Goal: Transaction & Acquisition: Purchase product/service

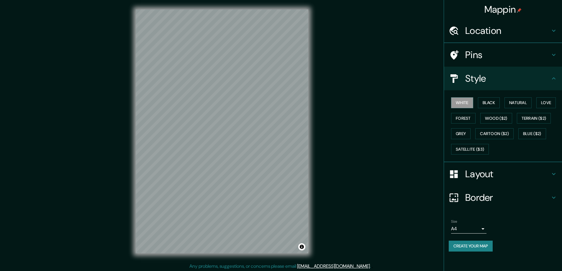
click at [472, 176] on h4 "Layout" at bounding box center [507, 174] width 85 height 12
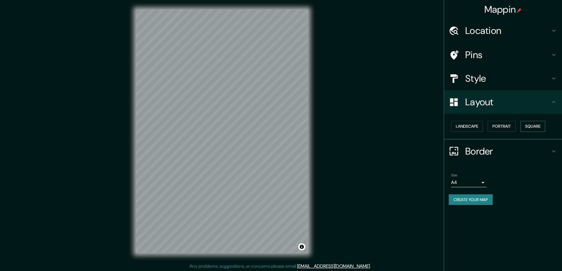
click at [534, 122] on button "Square" at bounding box center [532, 126] width 25 height 11
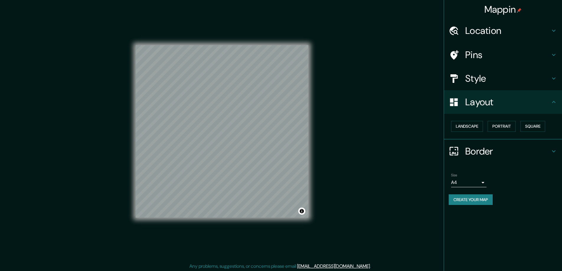
click at [482, 184] on body "Mappin Location Pins Style Layout Landscape Portrait Square Border Choose a bor…" at bounding box center [281, 135] width 562 height 271
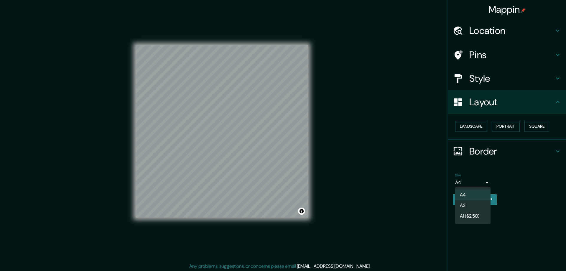
click at [464, 206] on li "A3" at bounding box center [472, 205] width 35 height 11
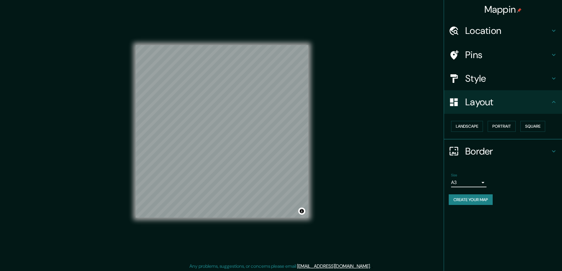
click at [468, 31] on h4 "Location" at bounding box center [507, 31] width 85 height 12
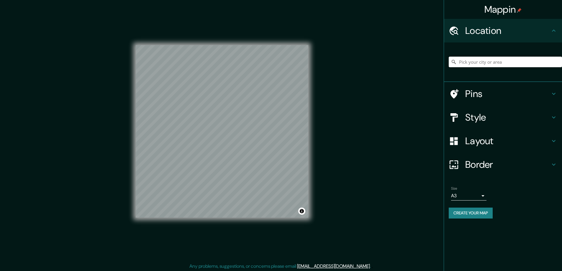
paste input "M9FP+Q5X Мисава, [GEOGRAPHIC_DATA], [GEOGRAPHIC_DATA]"
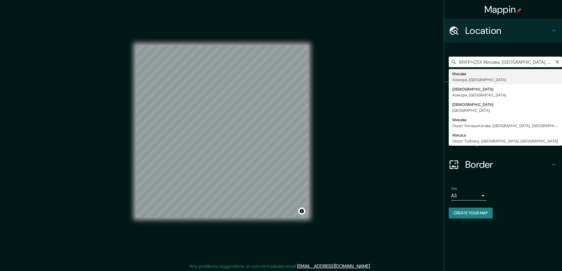
type input "[PERSON_NAME], [GEOGRAPHIC_DATA], [GEOGRAPHIC_DATA]"
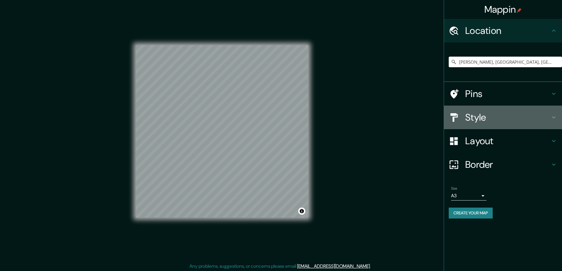
click at [472, 114] on h4 "Style" at bounding box center [507, 117] width 85 height 12
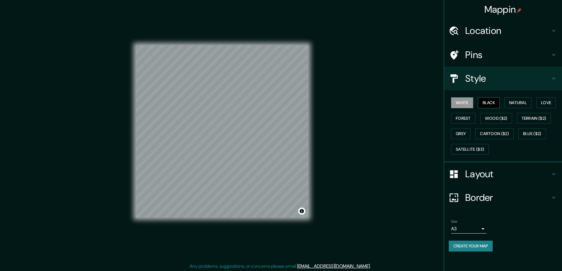
click at [487, 101] on button "Black" at bounding box center [489, 102] width 22 height 11
click at [416, 89] on div "Mappin Location [GEOGRAPHIC_DATA], [GEOGRAPHIC_DATA], [GEOGRAPHIC_DATA] Pins St…" at bounding box center [281, 136] width 562 height 272
click at [481, 27] on h4 "Location" at bounding box center [507, 31] width 85 height 12
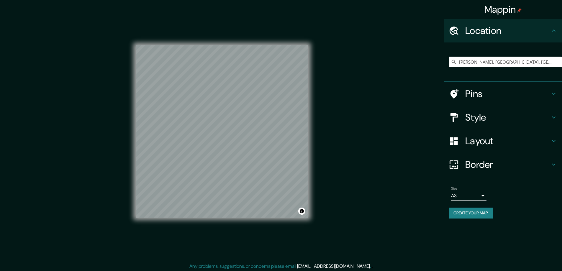
click at [476, 211] on button "Create your map" at bounding box center [470, 213] width 44 height 11
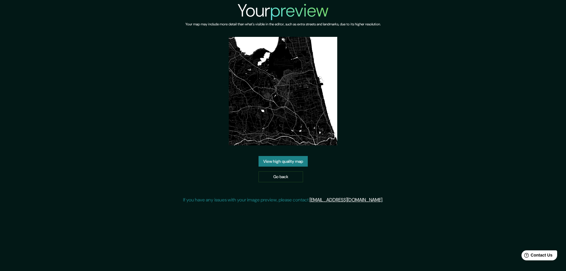
click at [272, 160] on link "View high quality map" at bounding box center [283, 161] width 49 height 11
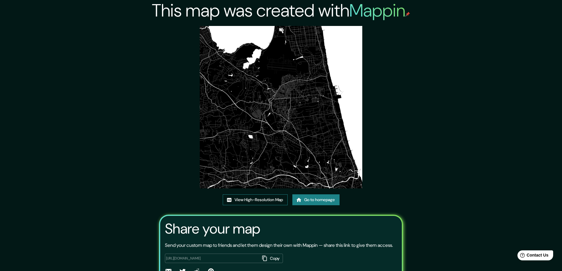
click at [236, 198] on link "View High-Resolution Map" at bounding box center [255, 199] width 65 height 11
click at [302, 198] on link "Go to homepage" at bounding box center [315, 199] width 47 height 11
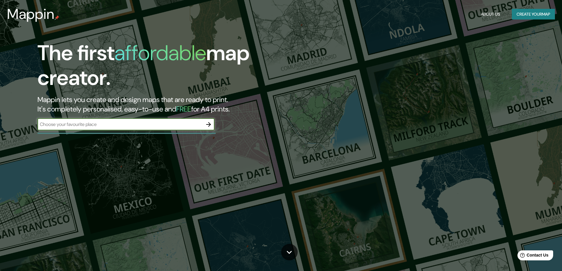
click at [210, 124] on icon "button" at bounding box center [208, 124] width 5 height 5
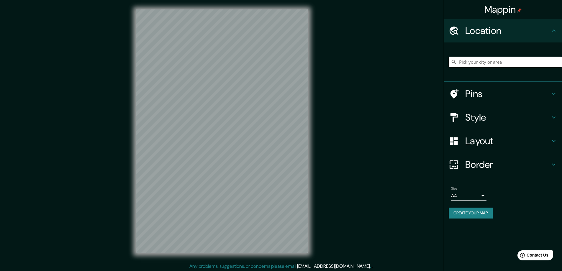
click at [470, 117] on h4 "Style" at bounding box center [507, 117] width 85 height 12
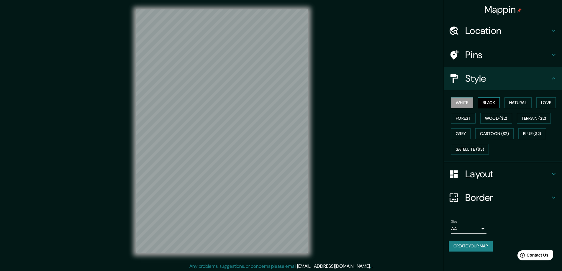
click at [488, 102] on button "Black" at bounding box center [489, 102] width 22 height 11
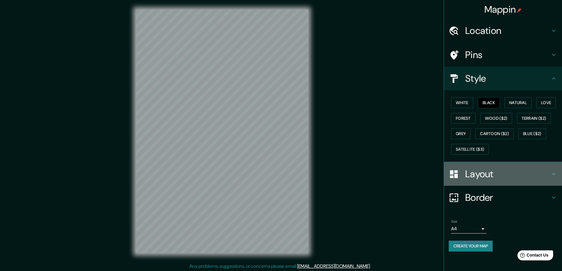
click at [471, 175] on h4 "Layout" at bounding box center [507, 174] width 85 height 12
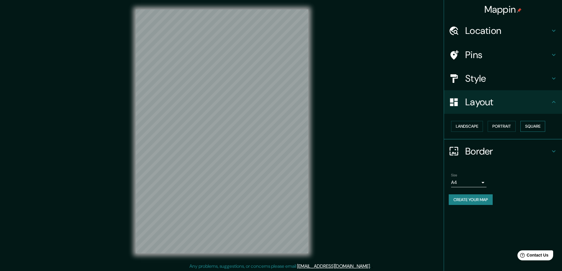
click at [530, 127] on button "Square" at bounding box center [532, 126] width 25 height 11
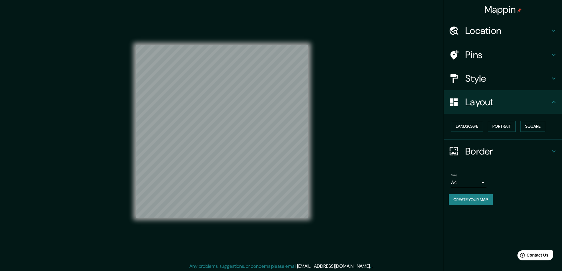
click at [482, 180] on body "Mappin Location Pins Style Layout Landscape Portrait Square Border Choose a bor…" at bounding box center [281, 135] width 562 height 271
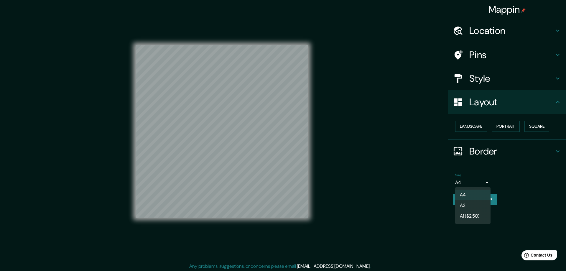
click at [464, 204] on li "A3" at bounding box center [472, 205] width 35 height 11
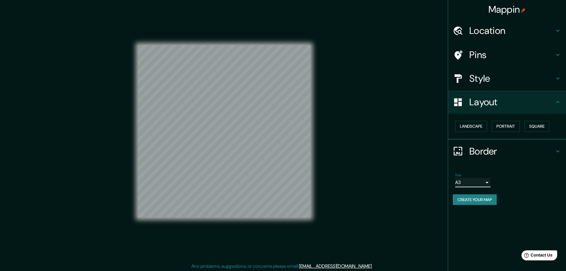
type input "a4"
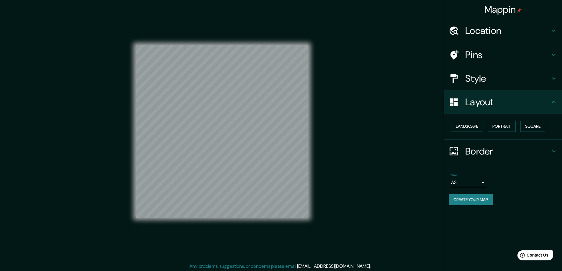
click at [469, 32] on h4 "Location" at bounding box center [507, 31] width 85 height 12
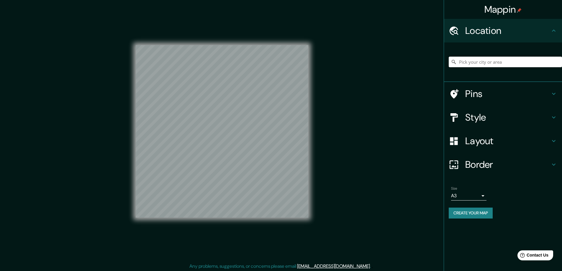
paste input "N18W29054 Golf Ridge S, Pewaukee, WI 53072"
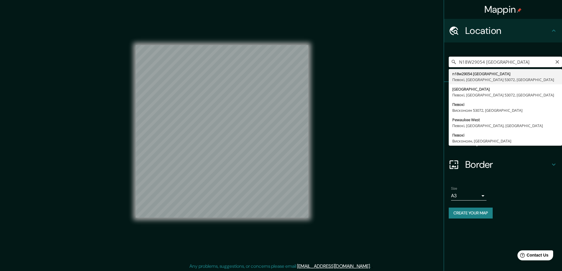
click at [466, 58] on input "N18W29054 Golf Ridge S, Pewaukee, WI 53072" at bounding box center [504, 62] width 113 height 11
type input "n18w29054 Golf Ridge South, Певокі, Висконсин 53072, США"
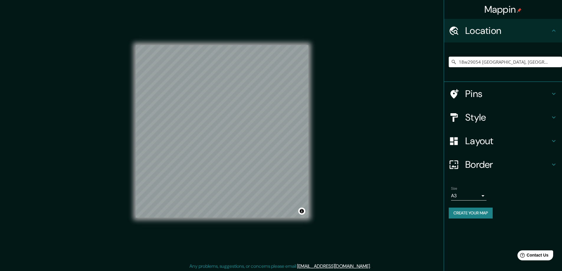
scroll to position [0, 0]
click at [471, 211] on button "Create your map" at bounding box center [470, 213] width 44 height 11
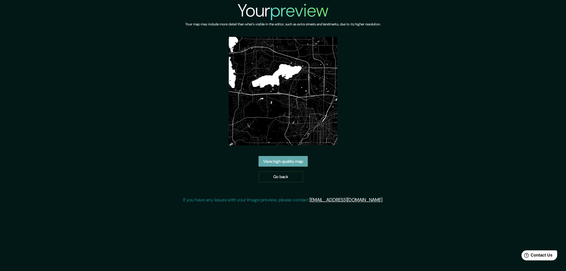
click at [272, 161] on link "View high quality map" at bounding box center [283, 161] width 49 height 11
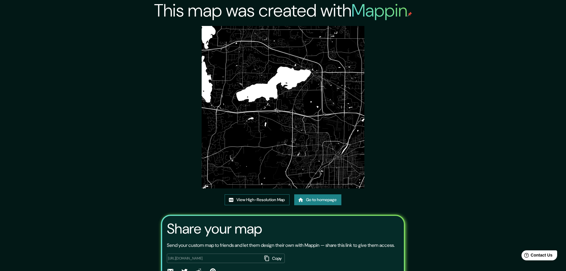
click at [244, 198] on link "View High-Resolution Map" at bounding box center [257, 199] width 65 height 11
click at [320, 200] on link "Go to homepage" at bounding box center [315, 199] width 47 height 11
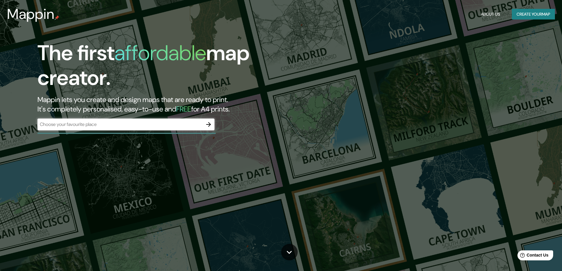
click at [208, 125] on icon "button" at bounding box center [208, 124] width 7 height 7
